Goal: Task Accomplishment & Management: Manage account settings

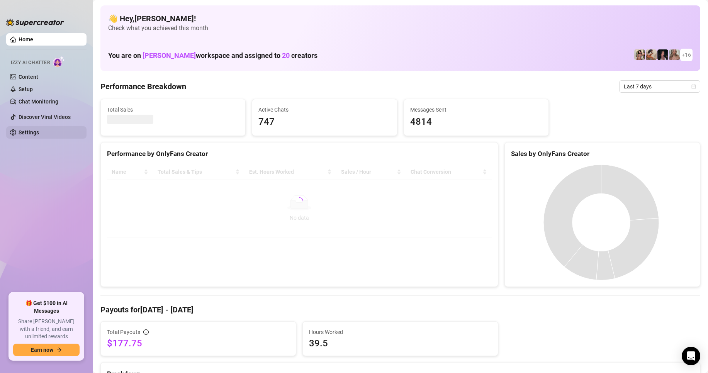
click at [33, 129] on link "Settings" at bounding box center [29, 132] width 20 height 6
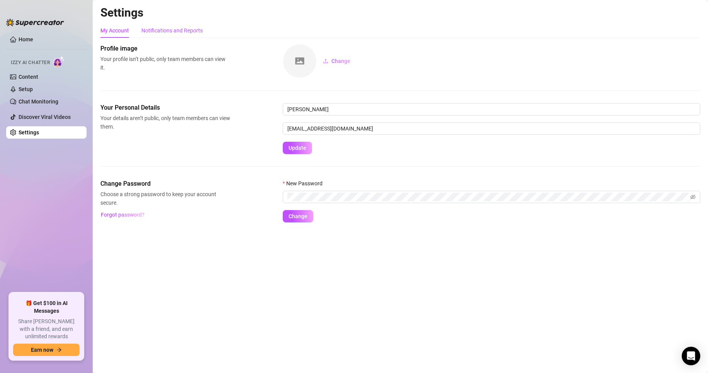
click at [184, 30] on div "Notifications and Reports" at bounding box center [171, 30] width 61 height 9
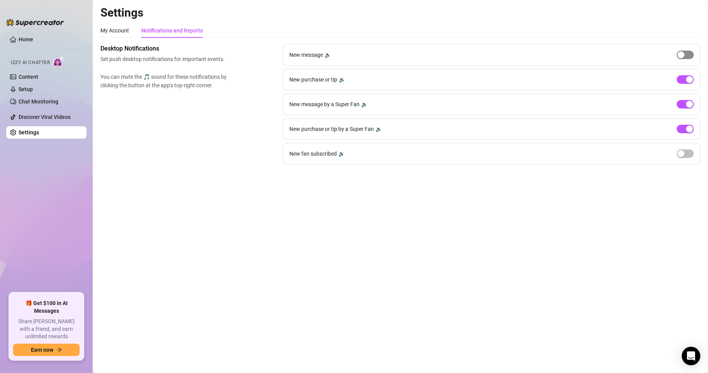
click at [679, 52] on div "button" at bounding box center [681, 54] width 7 height 7
click at [687, 156] on span "button" at bounding box center [685, 154] width 17 height 9
click at [685, 53] on span "button" at bounding box center [685, 55] width 17 height 9
click at [686, 56] on button "button" at bounding box center [685, 55] width 17 height 9
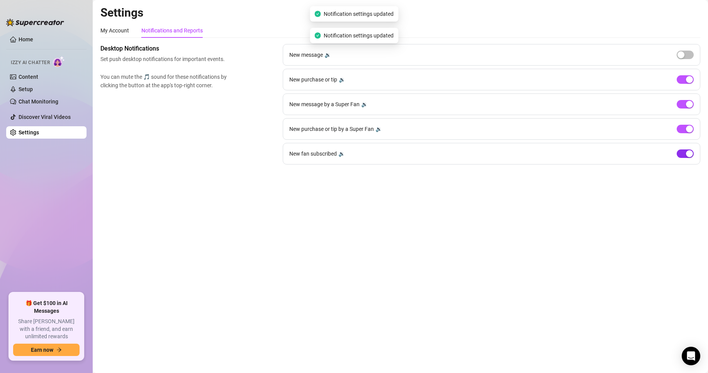
click at [687, 155] on div "button" at bounding box center [689, 153] width 7 height 7
